Goal: Task Accomplishment & Management: Manage account settings

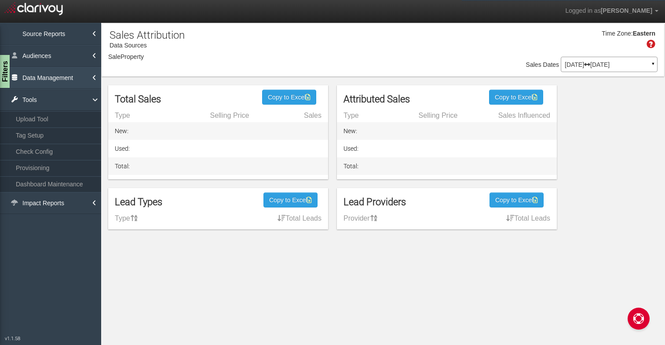
select select "object:1312"
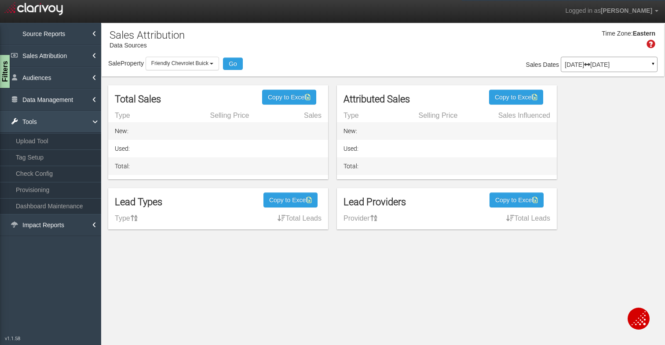
click at [53, 116] on link "Tools" at bounding box center [50, 122] width 101 height 22
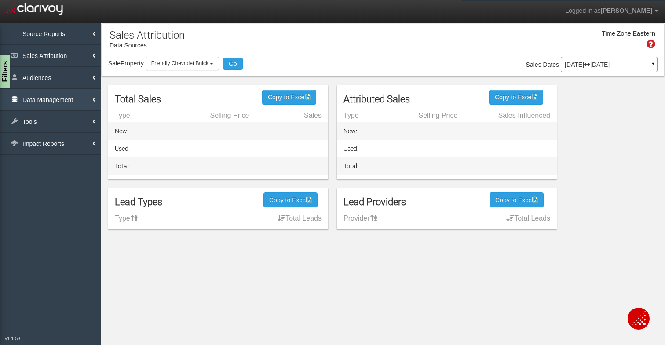
click at [60, 98] on link "Data Management" at bounding box center [50, 100] width 101 height 22
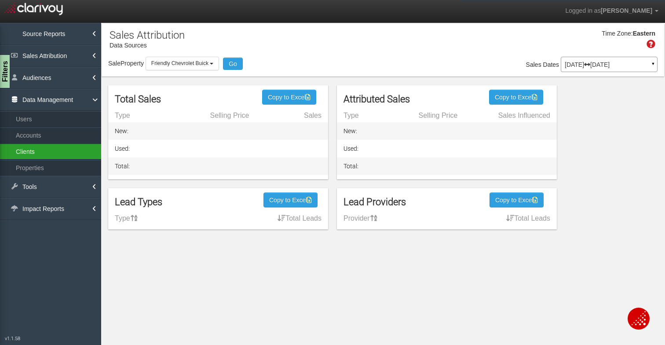
click at [35, 149] on link "Clients" at bounding box center [50, 152] width 101 height 16
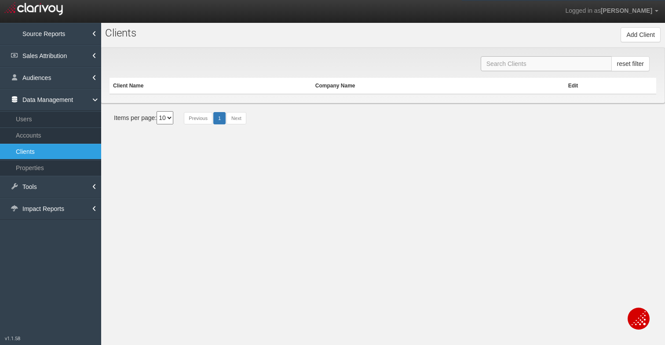
click at [503, 64] on input "text" at bounding box center [545, 63] width 131 height 15
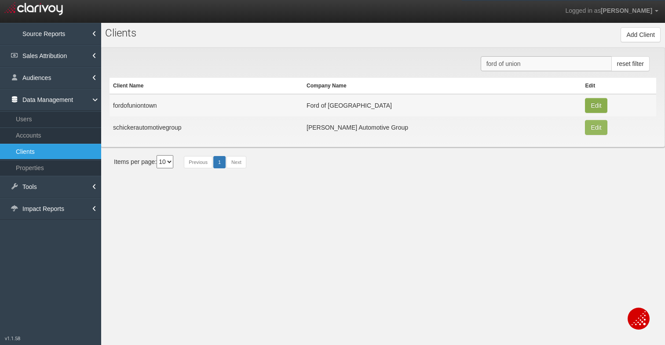
type input "ford of union"
click at [585, 107] on button "Edit" at bounding box center [596, 105] width 22 height 15
type input "fordofuniontown"
type input "76b8c2935462fc087066366e5af7a5cbabd1ea75"
type input "1655"
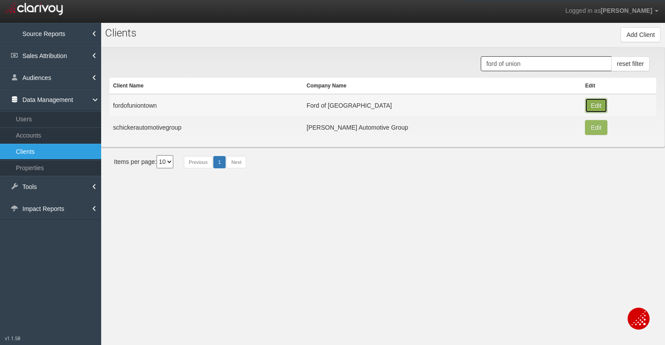
type input "Ford of [GEOGRAPHIC_DATA]"
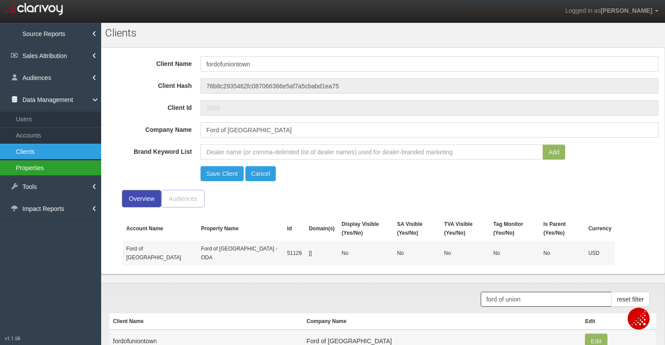
click at [41, 167] on link "Properties" at bounding box center [50, 168] width 101 height 16
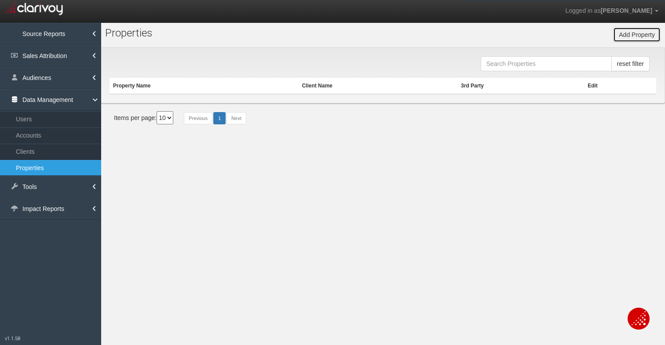
click at [635, 34] on button "Add Property" at bounding box center [636, 34] width 47 height 15
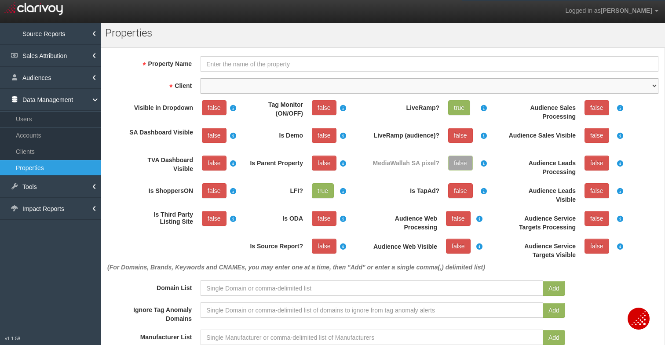
click at [333, 83] on select "Client" at bounding box center [429, 85] width 458 height 15
click at [333, 83] on select "1stgear 212motors 24autogroup 401group 405motors 44automart 503autos a-b aaaohi…" at bounding box center [429, 85] width 458 height 15
select select "6470bdccd0fc4b5fe30a564e"
click at [200, 78] on select "1stgear 212motors 24autogroup 401group 405motors 44automart 503autos a-b aaaohi…" at bounding box center [429, 85] width 458 height 15
click at [215, 102] on link "false" at bounding box center [214, 107] width 25 height 15
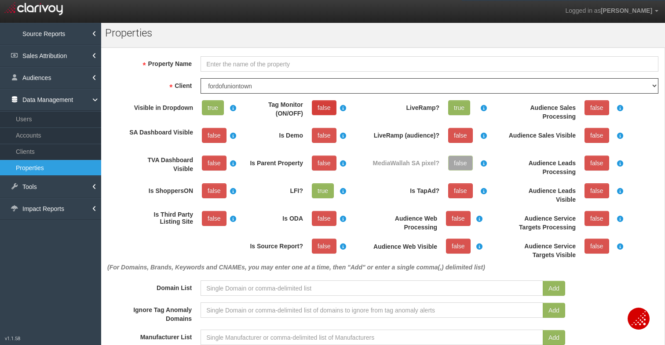
click at [323, 103] on link "false" at bounding box center [324, 107] width 25 height 15
click at [212, 135] on link "false" at bounding box center [214, 135] width 25 height 15
click at [216, 60] on input "Property Name" at bounding box center [429, 63] width 458 height 15
type input "Ford of [GEOGRAPHIC_DATA]"
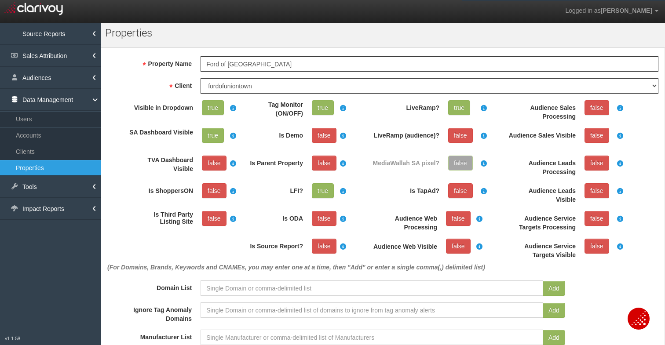
click at [248, 207] on div "Visible in Dropdown true SA Dashboard Visible true TVA Dashboard Visible false …" at bounding box center [197, 170] width 132 height 141
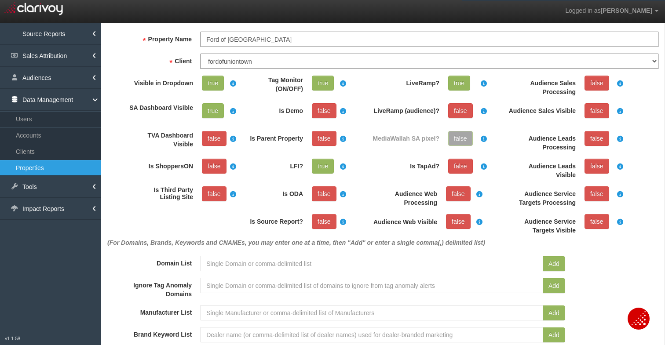
scroll to position [31, 0]
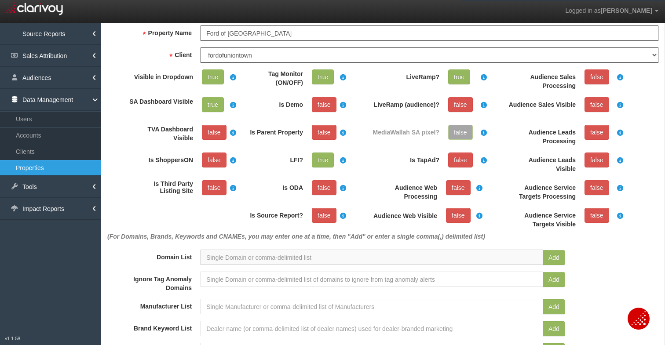
click at [211, 258] on input at bounding box center [371, 257] width 342 height 15
paste input "[URL][DOMAIN_NAME]"
type input "[URL][DOMAIN_NAME]"
click at [542, 257] on button "Add" at bounding box center [553, 257] width 22 height 15
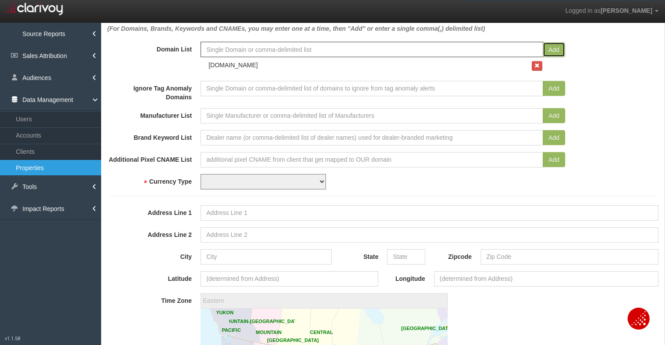
scroll to position [268, 0]
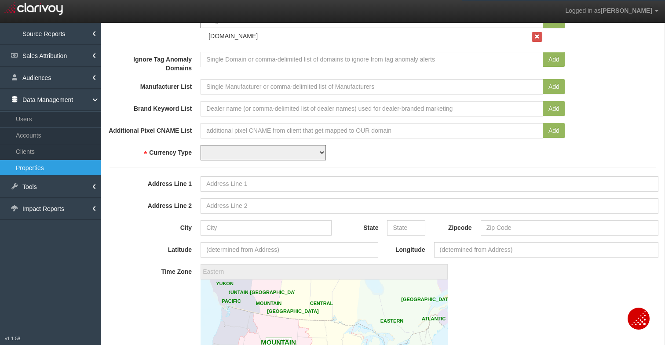
click at [202, 148] on select "USD CAD" at bounding box center [262, 152] width 125 height 15
select select "string:USD"
click at [200, 145] on select "USD CAD" at bounding box center [262, 152] width 125 height 15
click at [145, 215] on form "Property Name Ford of [GEOGRAPHIC_DATA] Property Id Property Hash Client 1stgea…" at bounding box center [382, 138] width 546 height 699
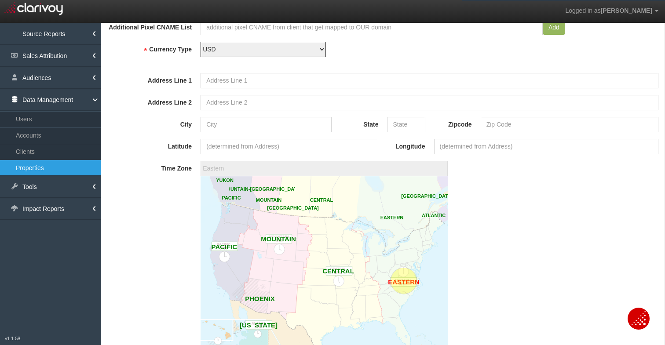
scroll to position [372, 0]
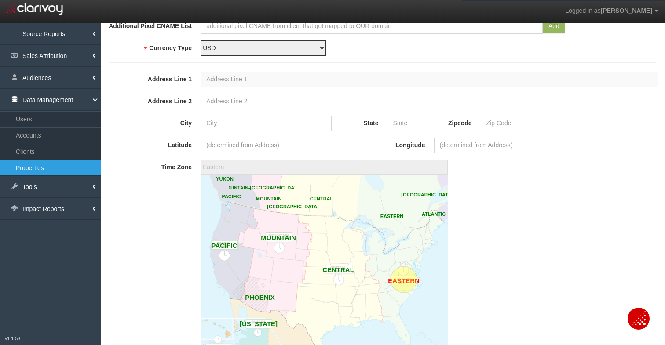
click at [238, 84] on input "Address Line 1" at bounding box center [429, 79] width 458 height 15
paste input "1 Superior Way"
type input "1 Superior Way"
click at [146, 130] on div "City State [GEOGRAPHIC_DATA]" at bounding box center [383, 123] width 560 height 15
click at [230, 122] on input "City" at bounding box center [265, 123] width 131 height 15
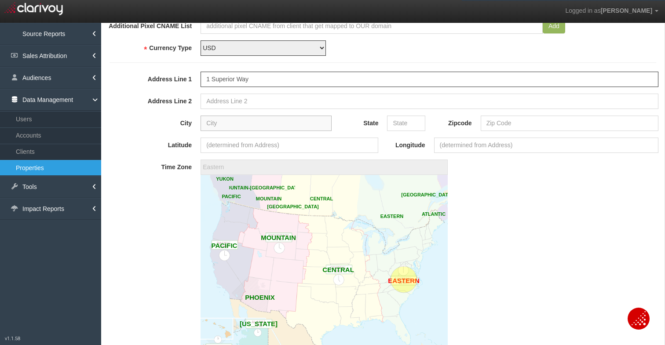
paste input "[GEOGRAPHIC_DATA]"
type input "[GEOGRAPHIC_DATA]"
click at [400, 123] on input "State" at bounding box center [406, 123] width 38 height 15
type input "PA"
click at [512, 124] on input "Zipcode" at bounding box center [569, 123] width 178 height 15
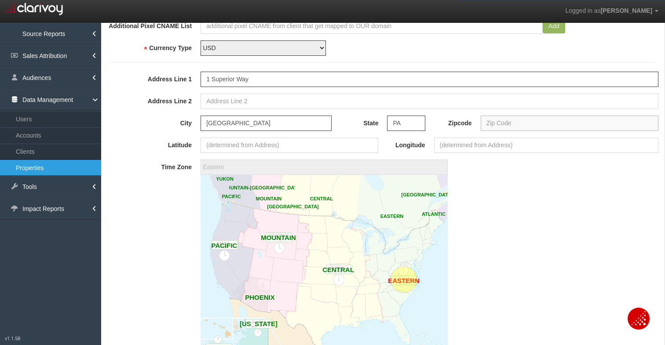
paste input "15401"
type input "15401"
type input "39.9172787"
type input "-79.750941"
click at [398, 274] on circle at bounding box center [403, 279] width 26 height 26
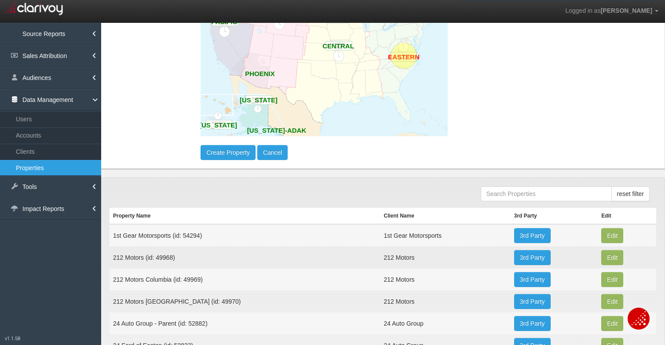
scroll to position [597, 0]
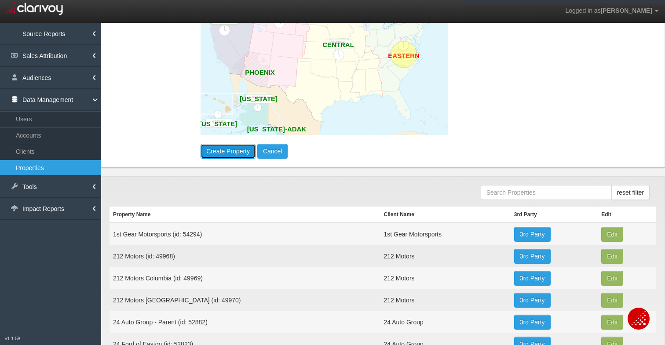
click at [213, 152] on button "Create Property" at bounding box center [227, 151] width 55 height 15
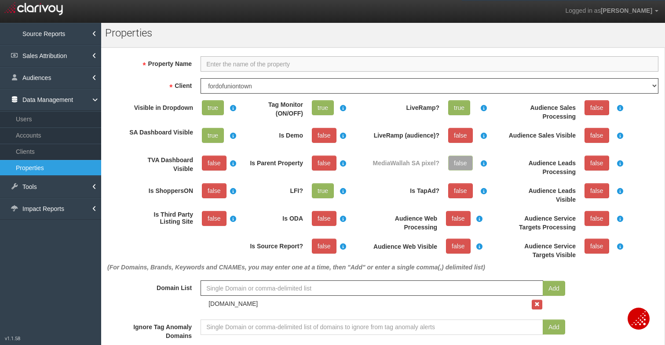
select select "?"
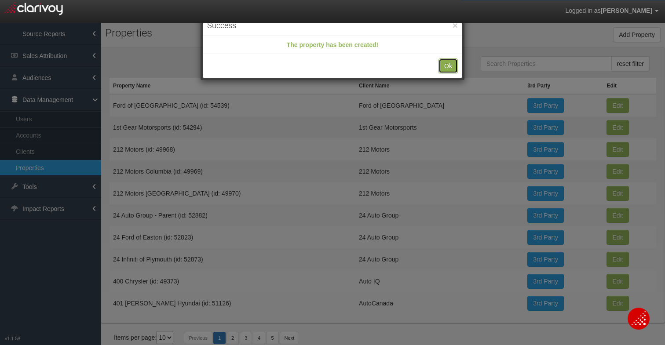
click at [446, 60] on button "Ok" at bounding box center [447, 65] width 19 height 15
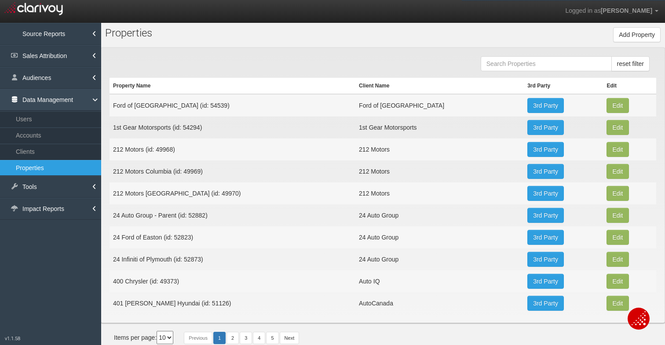
click at [32, 100] on link "Data Management" at bounding box center [50, 100] width 101 height 22
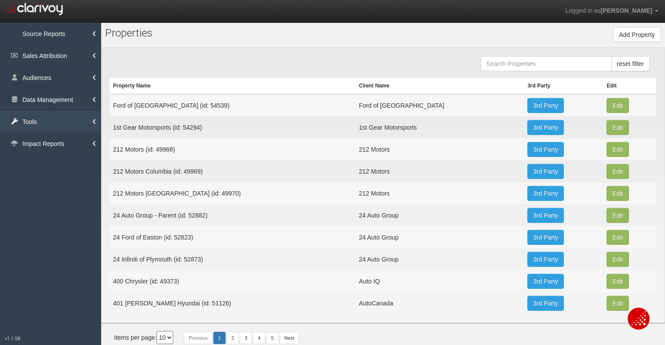
click at [32, 118] on link "Tools" at bounding box center [50, 122] width 101 height 22
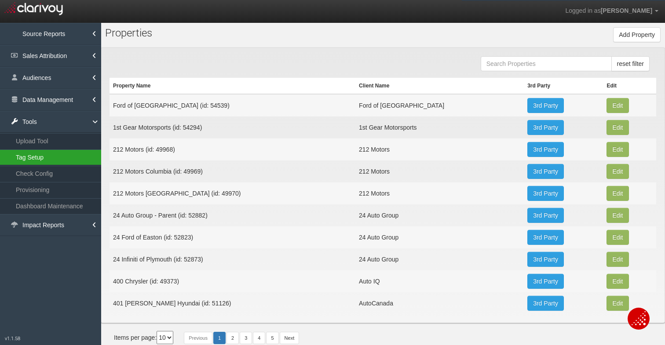
click at [32, 156] on link "Tag Setup" at bounding box center [50, 157] width 101 height 16
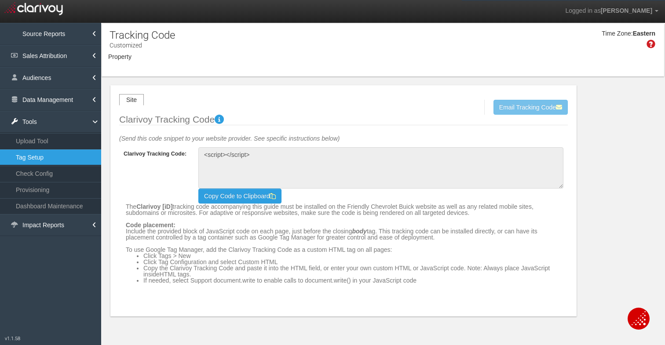
type textarea "<!-- Clarivoy Tracking Code --> <script type="text/javascript" src="//[DOMAIN_N…"
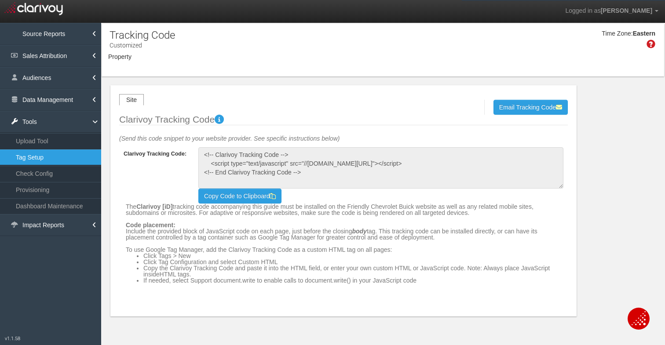
select select "object:7344"
click at [200, 63] on b "button" at bounding box center [199, 64] width 4 height 2
click at [0, 0] on label "Friendly Chevrolet Buick" at bounding box center [0, 0] width 0 height 0
click at [0, 0] on input "Friendly Chevrolet Buick" at bounding box center [0, 0] width 0 height 0
checkbox input "false"
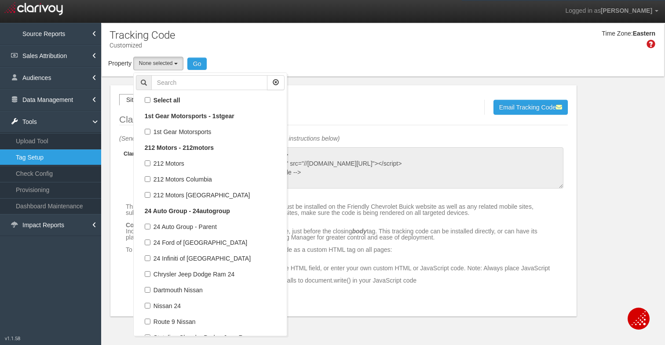
select select
click at [181, 80] on input "text" at bounding box center [209, 82] width 116 height 15
click at [163, 81] on input "text" at bounding box center [209, 82] width 116 height 15
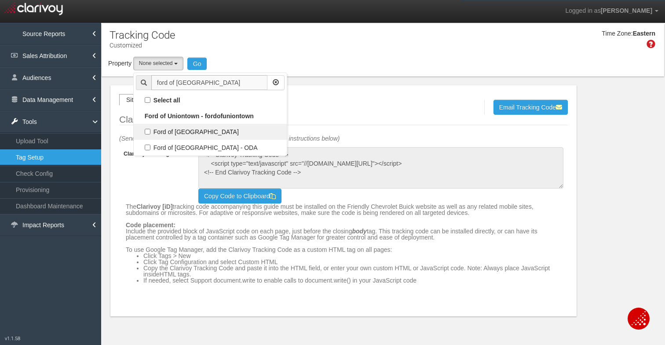
type input "ford of [GEOGRAPHIC_DATA]"
click at [148, 130] on label "Ford of [GEOGRAPHIC_DATA]" at bounding box center [210, 131] width 149 height 11
click at [148, 130] on input "Ford of [GEOGRAPHIC_DATA]" at bounding box center [148, 132] width 6 height 6
checkbox input "true"
select select "object:7276"
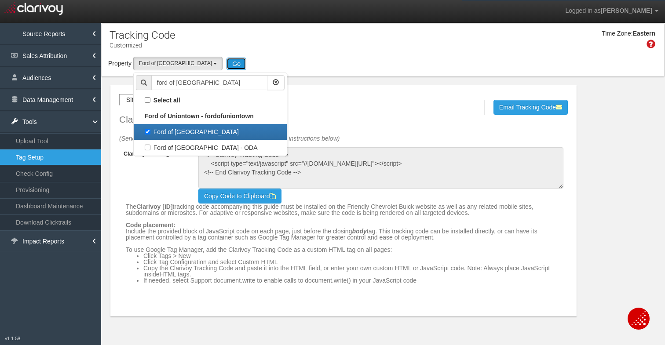
click at [226, 62] on button "Go" at bounding box center [236, 64] width 20 height 12
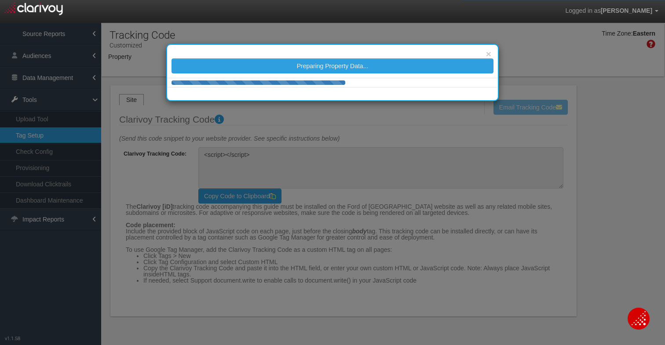
type textarea "<!-- Clarivoy Tracking Code --> <script type="text/javascript" src="//[DOMAIN_N…"
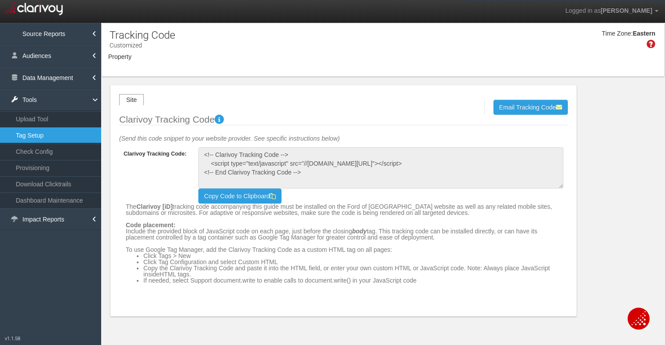
select select "object:14239"
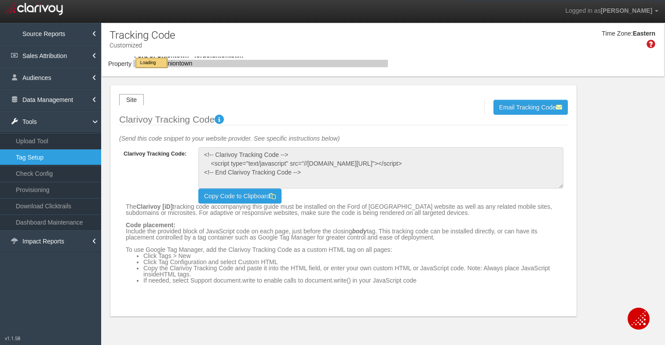
select select "object:14239"
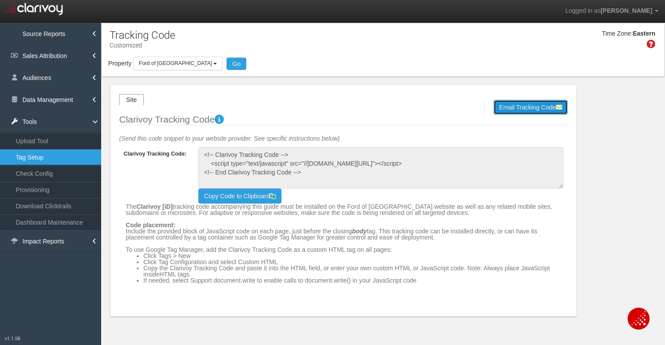
click at [514, 105] on button "Email Tracking Code" at bounding box center [530, 107] width 74 height 15
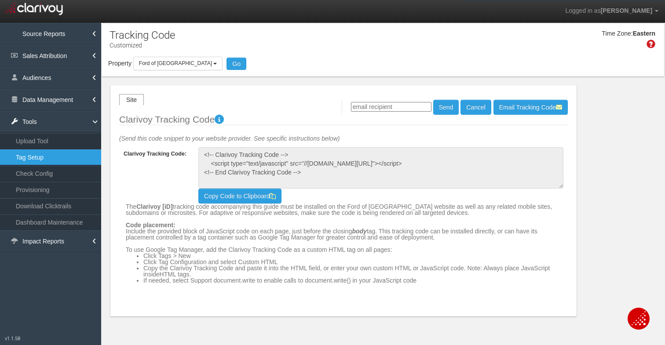
click at [383, 106] on input "email" at bounding box center [391, 107] width 80 height 10
type input "[PERSON_NAME][EMAIL_ADDRESS][DOMAIN_NAME]"
click at [442, 108] on button "Send" at bounding box center [446, 107] width 26 height 15
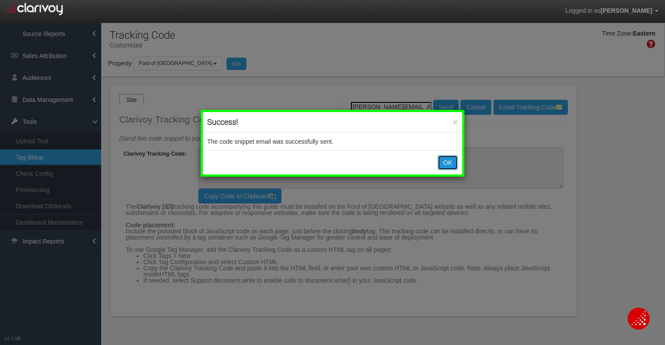
click at [446, 160] on button "OK" at bounding box center [447, 162] width 20 height 15
